Goal: Navigation & Orientation: Go to known website

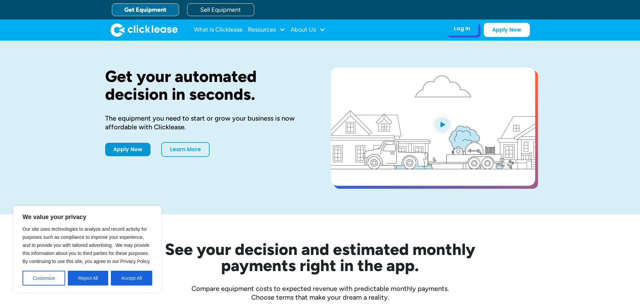
click at [457, 30] on div "Log In" at bounding box center [462, 28] width 16 height 7
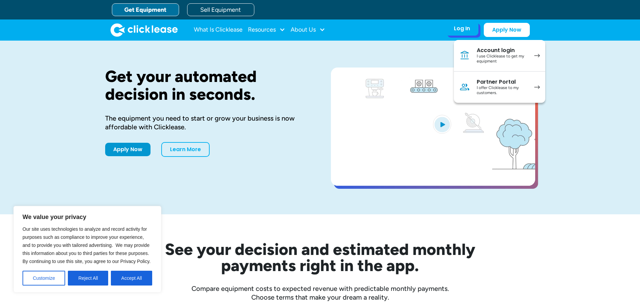
click at [506, 55] on div "I use Clicklease to get my equipment" at bounding box center [502, 59] width 51 height 10
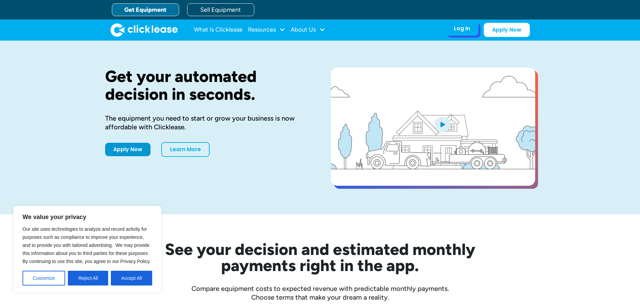
click at [461, 32] on div "Log In" at bounding box center [462, 28] width 16 height 7
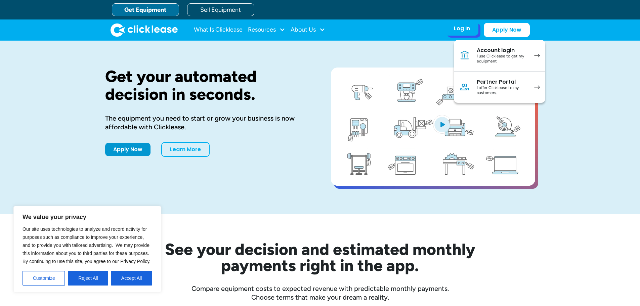
click at [512, 87] on div "I offer Clicklease to my customers." at bounding box center [502, 90] width 51 height 10
